Goal: Task Accomplishment & Management: Complete application form

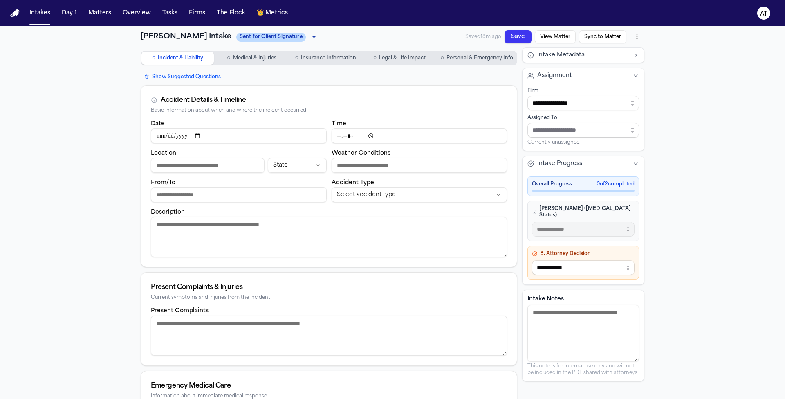
click at [460, 61] on span "Personal & Emergency Info" at bounding box center [479, 58] width 67 height 7
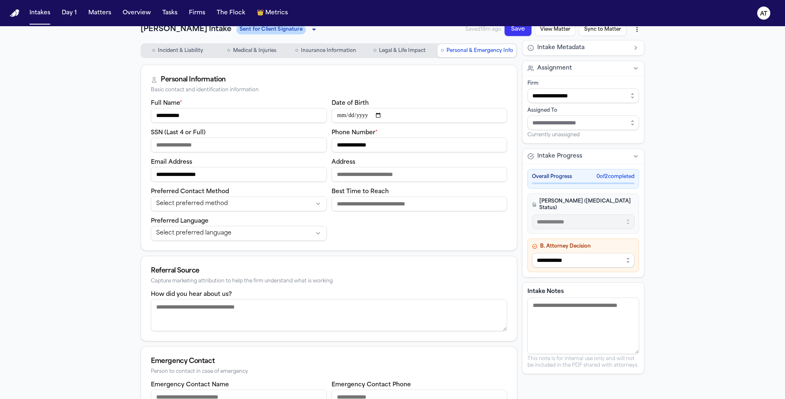
scroll to position [18, 0]
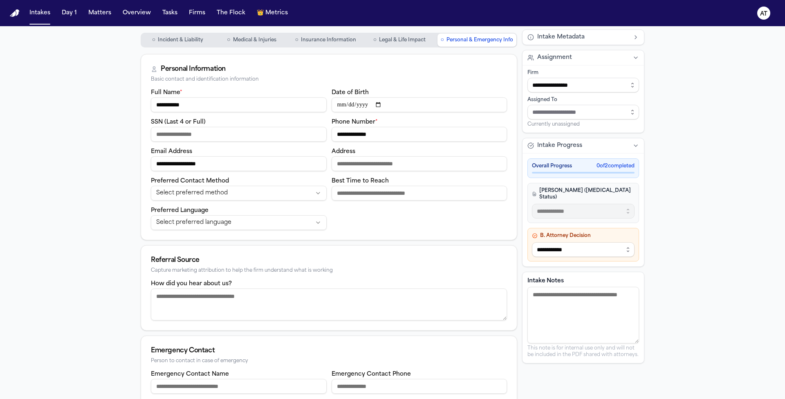
drag, startPoint x: 380, startPoint y: 134, endPoint x: 329, endPoint y: 136, distance: 51.1
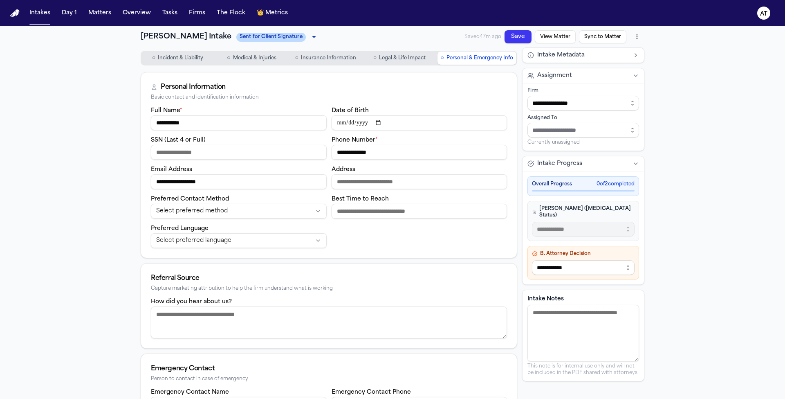
click at [567, 318] on textarea "Intake Notes" at bounding box center [583, 332] width 112 height 56
click at [521, 35] on button "Save" at bounding box center [517, 36] width 27 height 13
click at [634, 307] on textarea "**********" at bounding box center [583, 332] width 112 height 56
type textarea "**********"
click at [513, 43] on div "Saved 9m ago Save View Matter Sync to Matter" at bounding box center [555, 36] width 177 height 15
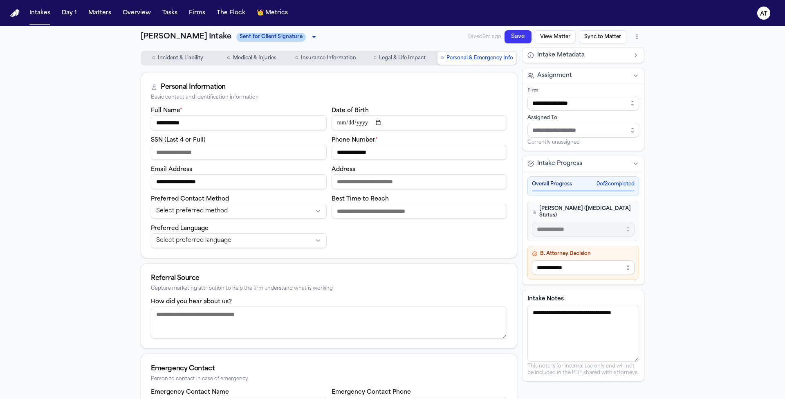
click at [513, 39] on button "Save" at bounding box center [517, 36] width 27 height 13
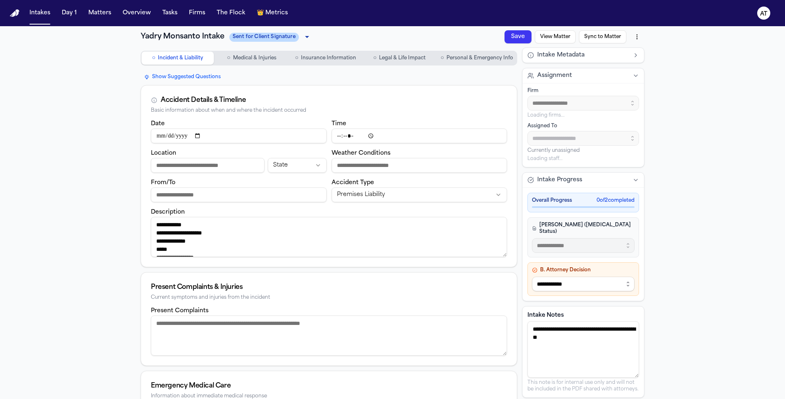
type input "**********"
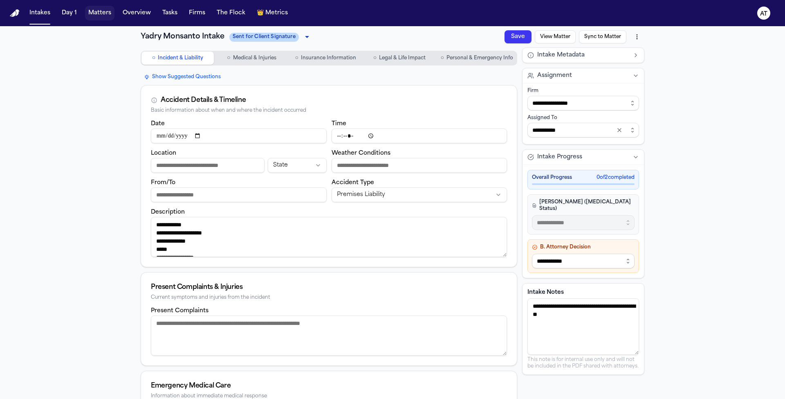
click at [104, 16] on button "Matters" at bounding box center [99, 13] width 29 height 15
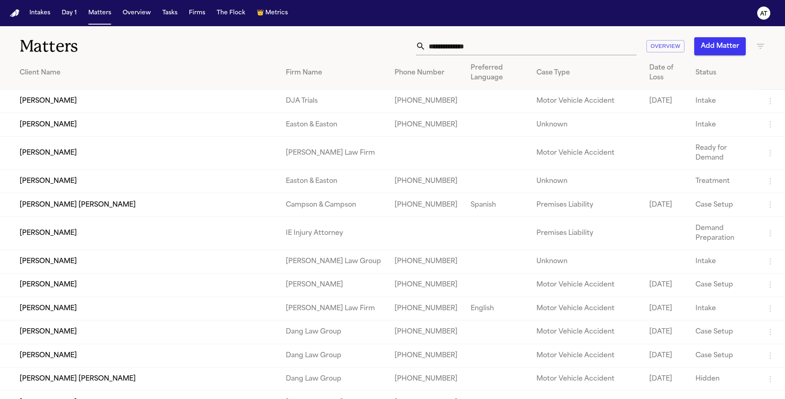
click at [523, 47] on input "text" at bounding box center [530, 46] width 211 height 18
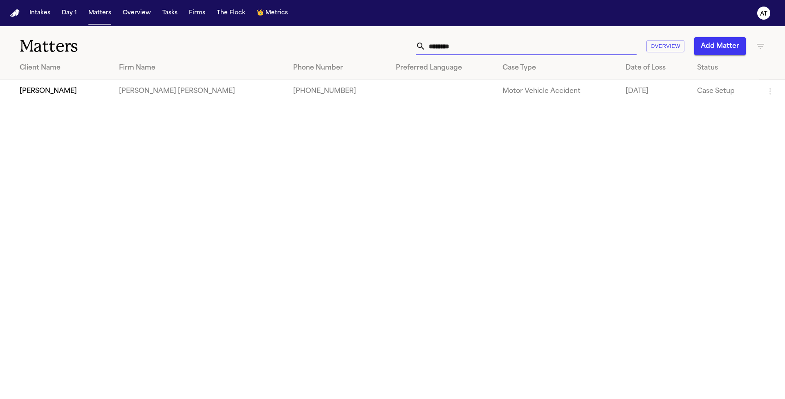
type input "********"
click at [80, 92] on td "[PERSON_NAME]" at bounding box center [56, 91] width 112 height 23
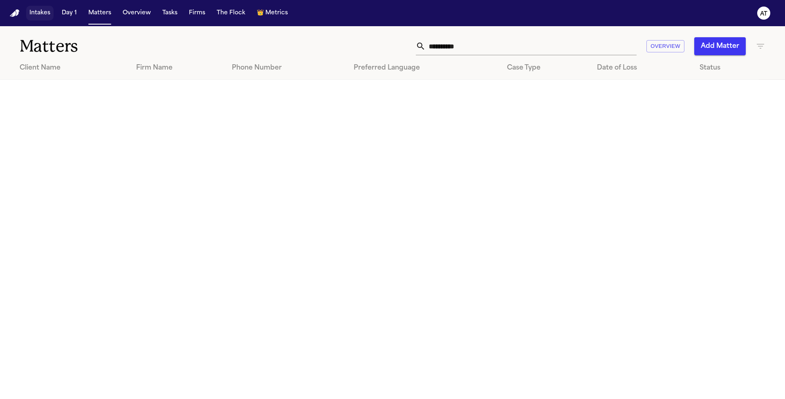
click at [40, 13] on button "Intakes" at bounding box center [39, 13] width 27 height 15
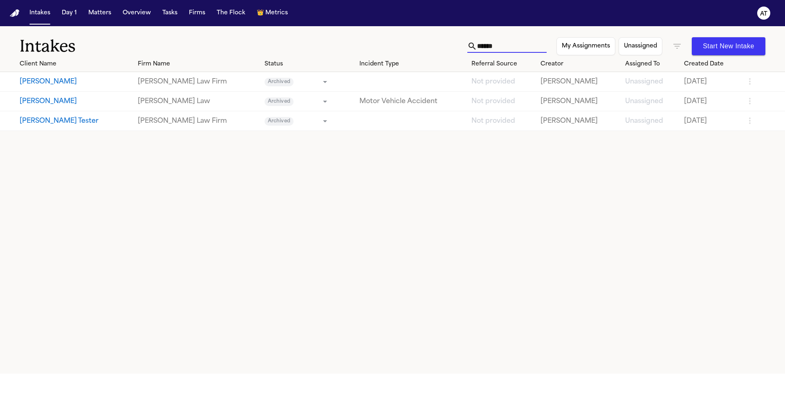
drag, startPoint x: 479, startPoint y: 49, endPoint x: 422, endPoint y: 49, distance: 57.2
click at [422, 49] on div "Intakes ****** My Assignments Unassigned Start New Intake" at bounding box center [392, 41] width 785 height 30
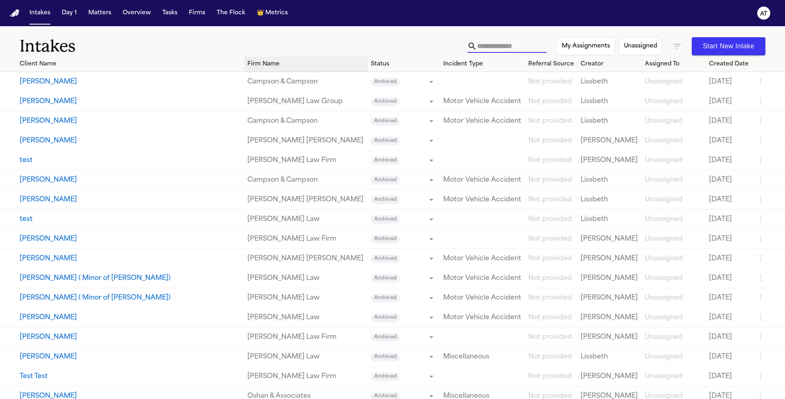
click at [247, 65] on div "Firm Name" at bounding box center [305, 64] width 117 height 9
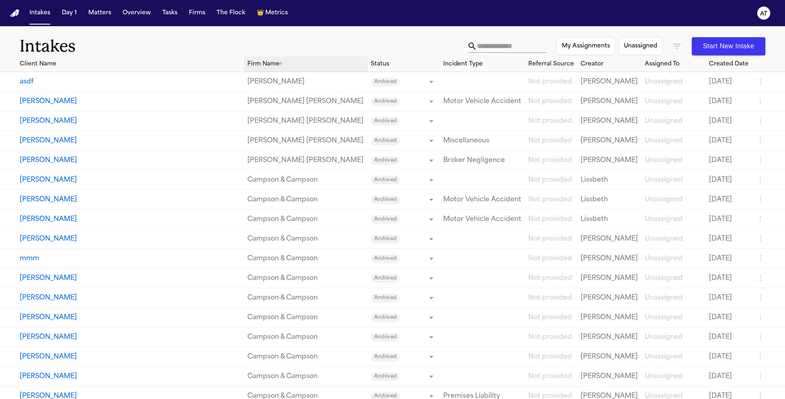
click at [247, 65] on div "Firm Name ↑" at bounding box center [305, 64] width 117 height 9
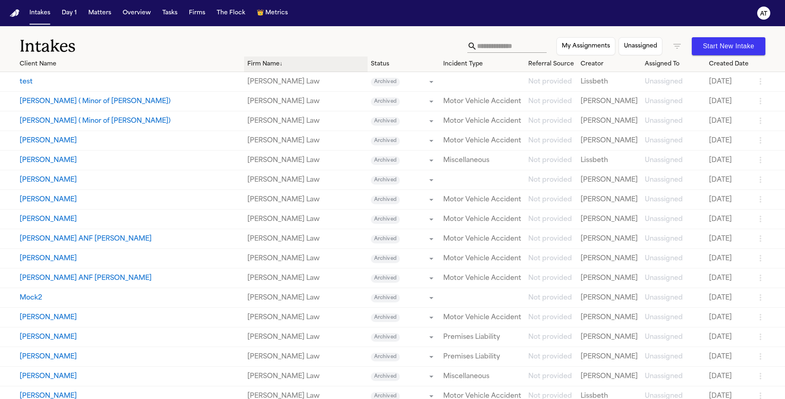
click at [247, 65] on div "Firm Name ↓" at bounding box center [305, 64] width 117 height 9
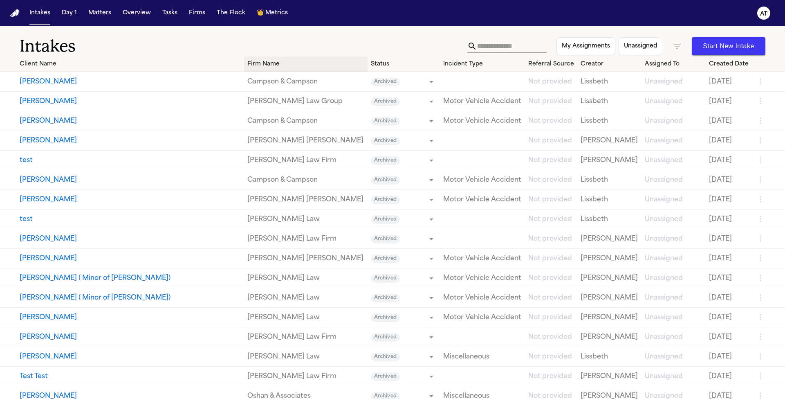
click at [247, 64] on div "Firm Name" at bounding box center [305, 64] width 117 height 9
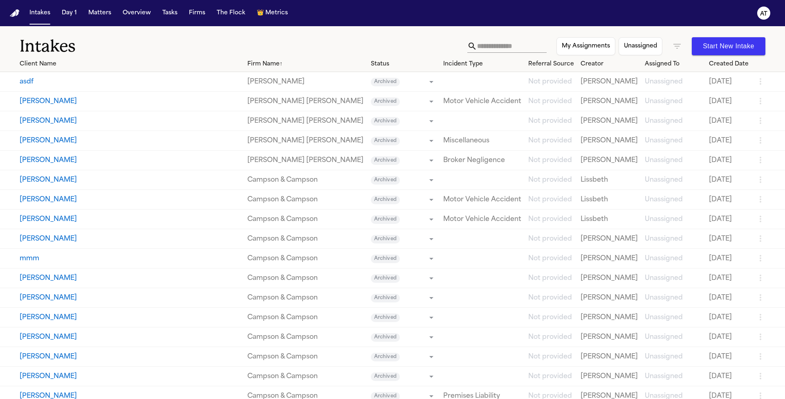
click at [675, 43] on icon "button" at bounding box center [677, 46] width 10 height 10
click at [659, 86] on icon at bounding box center [658, 84] width 5 height 5
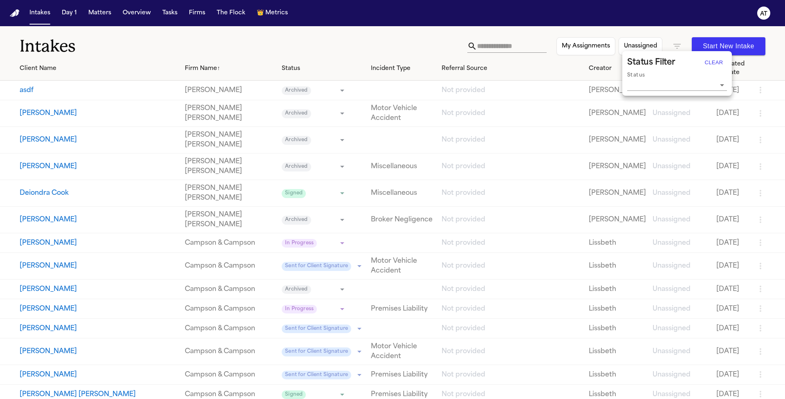
click at [715, 61] on button "Clear" at bounding box center [714, 62] width 26 height 13
click at [701, 86] on input "Status" at bounding box center [670, 84] width 87 height 11
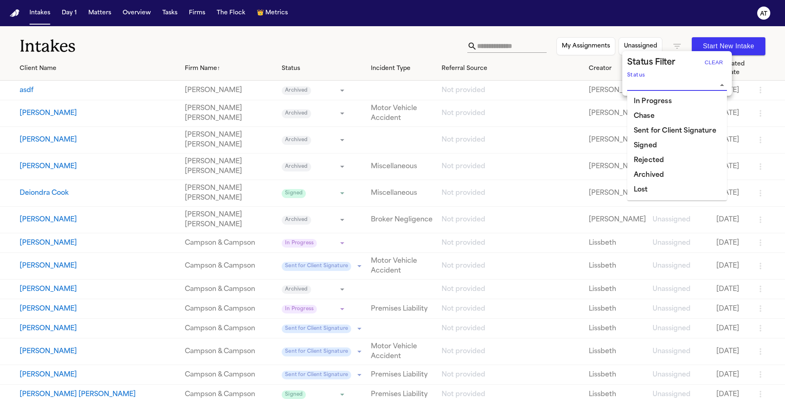
click at [672, 105] on li "In Progress" at bounding box center [677, 101] width 100 height 15
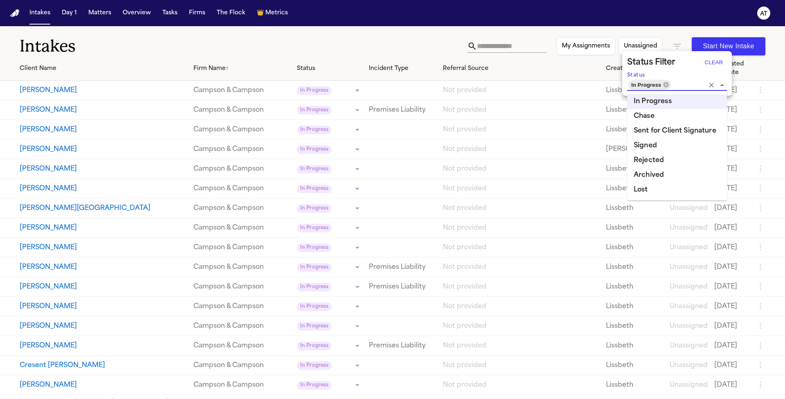
click at [678, 116] on li "Chase" at bounding box center [677, 116] width 100 height 15
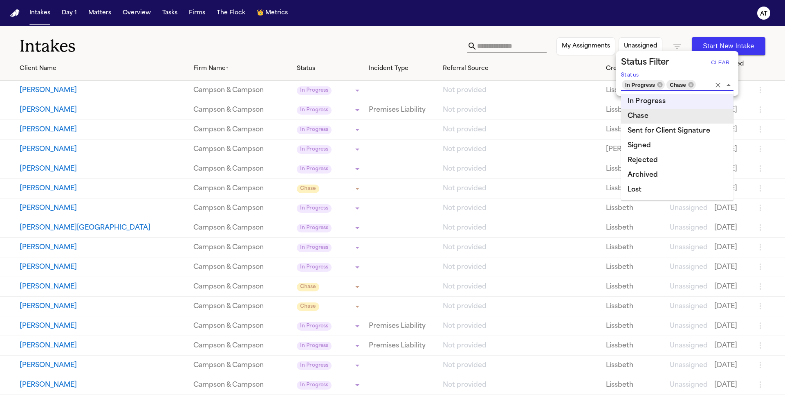
click at [386, 42] on div at bounding box center [392, 199] width 785 height 399
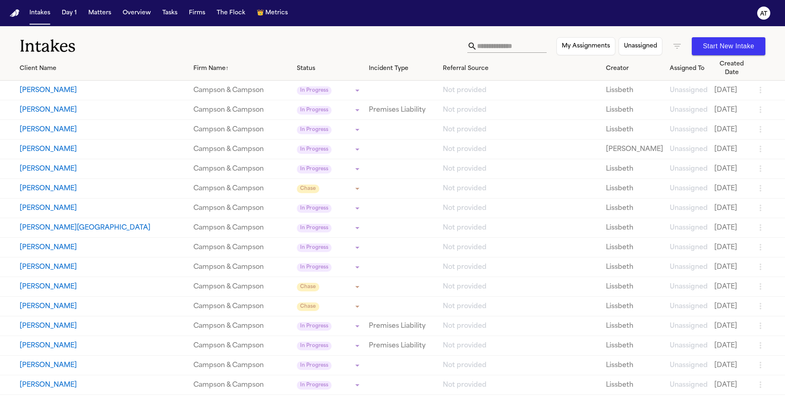
click at [674, 45] on icon "button" at bounding box center [677, 46] width 10 height 10
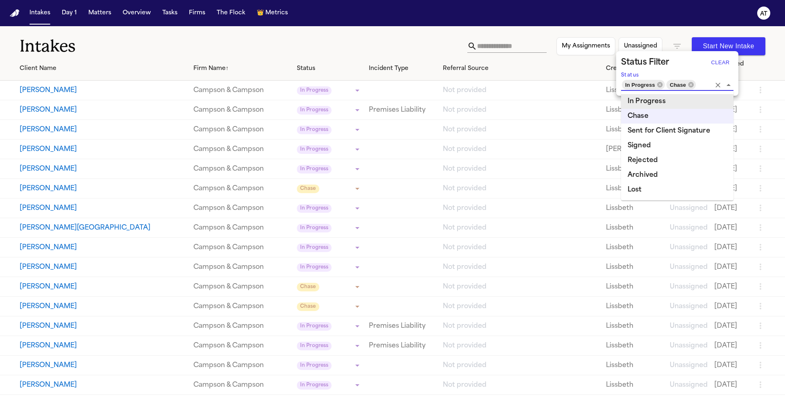
click at [702, 87] on input "Status" at bounding box center [703, 84] width 14 height 11
click at [686, 134] on li "Sent for Client Signature" at bounding box center [677, 130] width 112 height 15
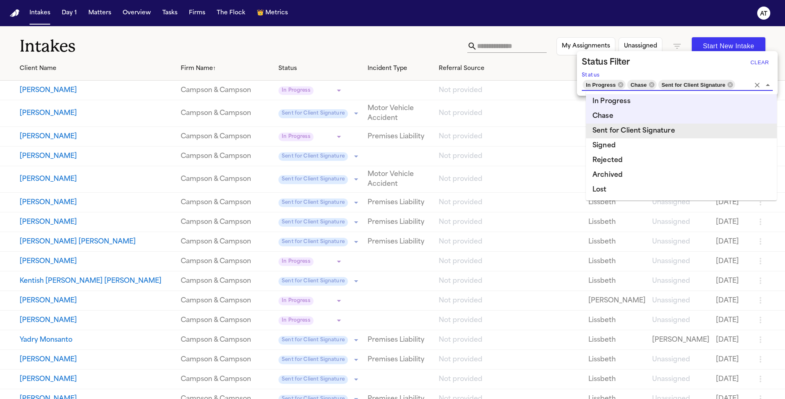
click at [340, 52] on div at bounding box center [392, 199] width 785 height 399
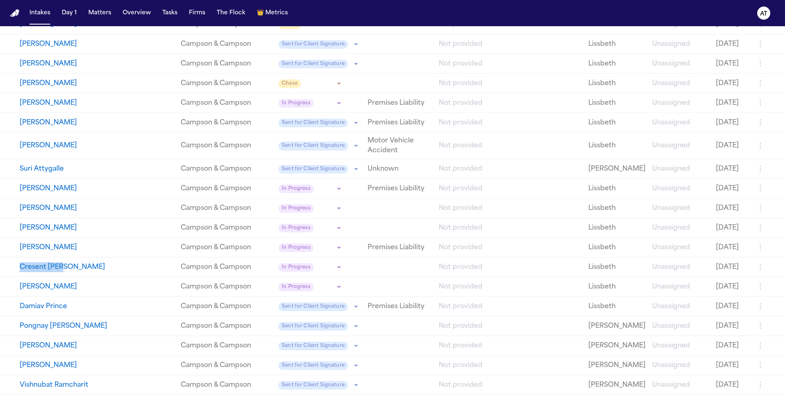
scroll to position [547, 0]
